Goal: Transaction & Acquisition: Purchase product/service

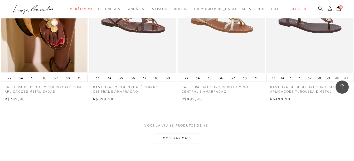
scroll to position [448, 0]
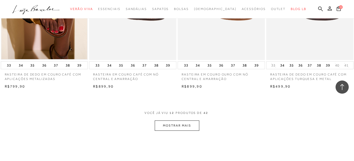
click at [166, 124] on button "MOSTRAR MAIS" at bounding box center [177, 126] width 44 height 10
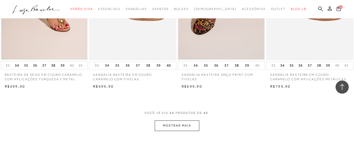
scroll to position [974, 0]
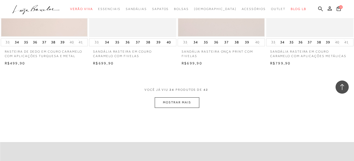
click at [179, 101] on button "MOSTRAR MAIS" at bounding box center [177, 102] width 44 height 10
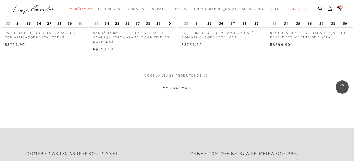
scroll to position [1501, 0]
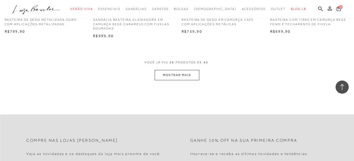
click at [171, 74] on button "MOSTRAR MAIS" at bounding box center [177, 75] width 44 height 10
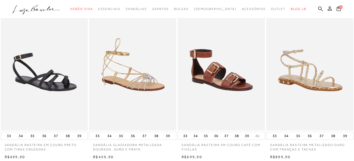
scroll to position [237, 0]
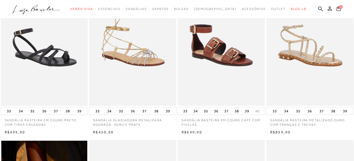
click at [138, 53] on img at bounding box center [133, 40] width 86 height 129
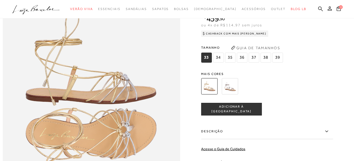
scroll to position [316, 0]
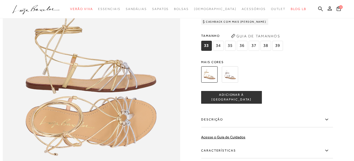
click at [232, 83] on img at bounding box center [229, 74] width 16 height 16
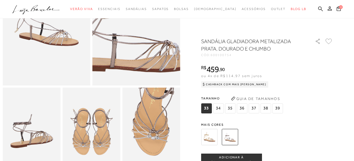
scroll to position [105, 0]
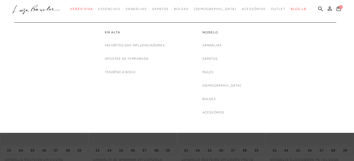
scroll to position [79, 0]
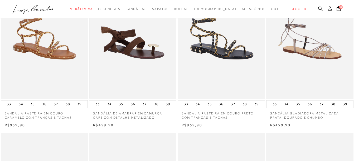
click at [125, 48] on img at bounding box center [133, 33] width 86 height 129
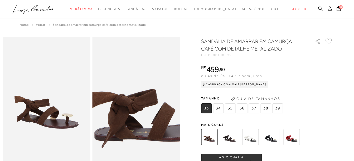
click at [124, 118] on img at bounding box center [149, 90] width 175 height 263
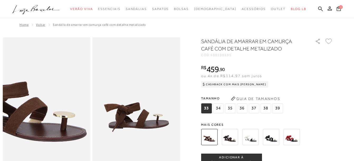
click at [70, 117] on img at bounding box center [21, 90] width 175 height 263
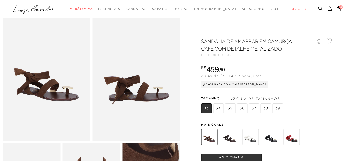
scroll to position [26, 0]
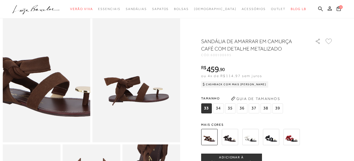
click at [48, 90] on img at bounding box center [43, 65] width 175 height 263
